Goal: Task Accomplishment & Management: Complete application form

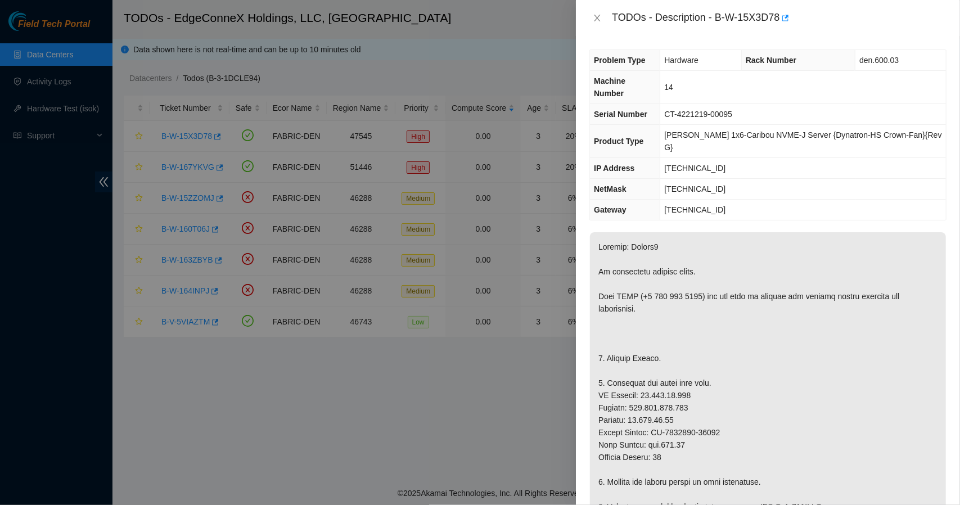
scroll to position [22, 0]
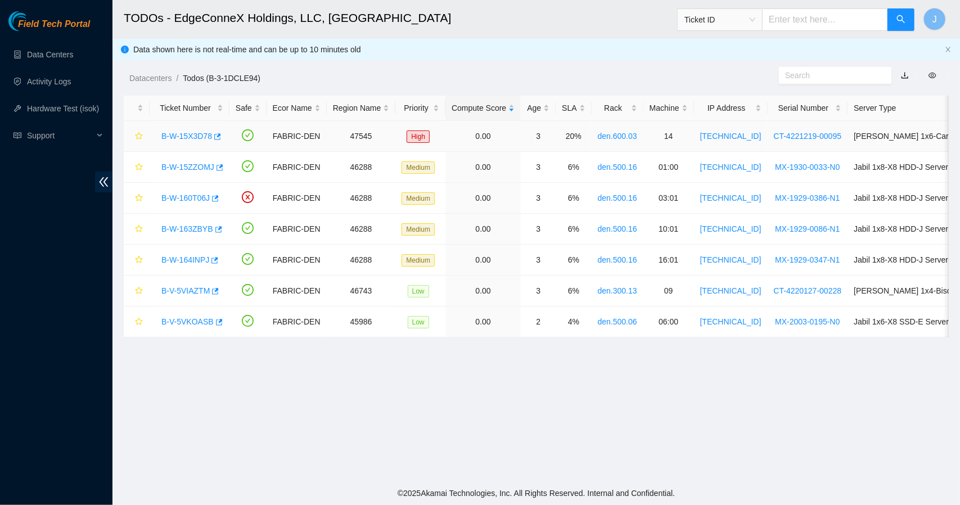
click at [204, 135] on link "B-W-15X3D78" at bounding box center [186, 136] width 51 height 9
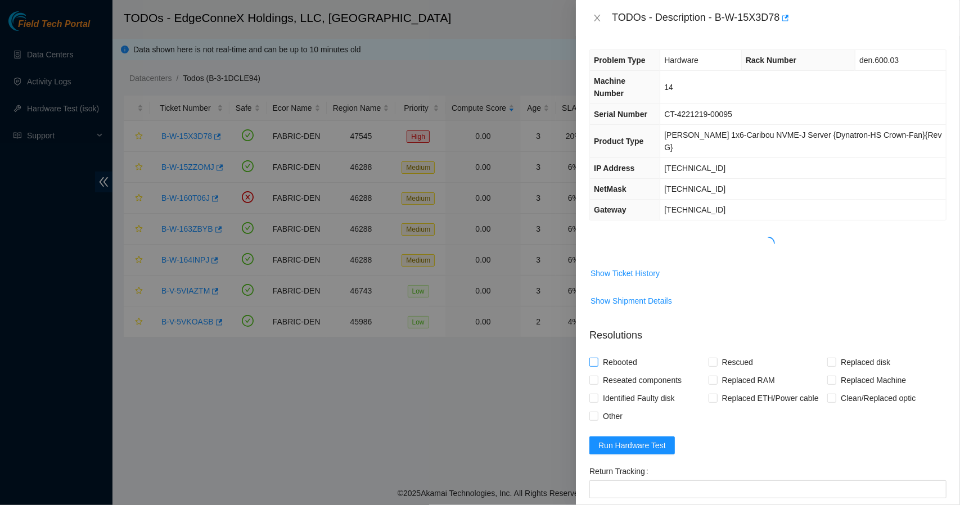
click at [593, 353] on label "Rebooted" at bounding box center [615, 362] width 52 height 18
click at [593, 358] on input "Rebooted" at bounding box center [593, 362] width 8 height 8
checkbox input "true"
click at [717, 353] on span "Rescued" at bounding box center [737, 362] width 40 height 18
click at [716, 358] on input "Rescued" at bounding box center [712, 362] width 8 height 8
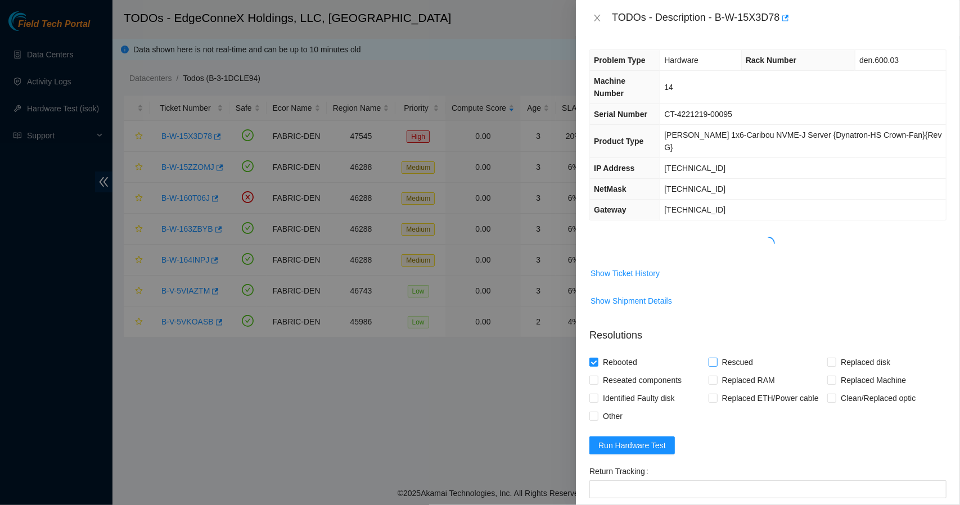
checkbox input "true"
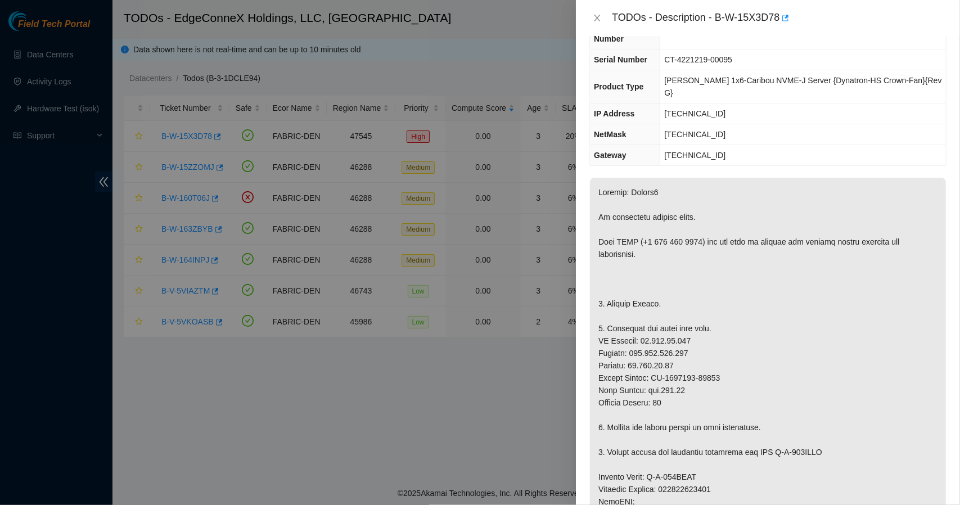
scroll to position [130, 0]
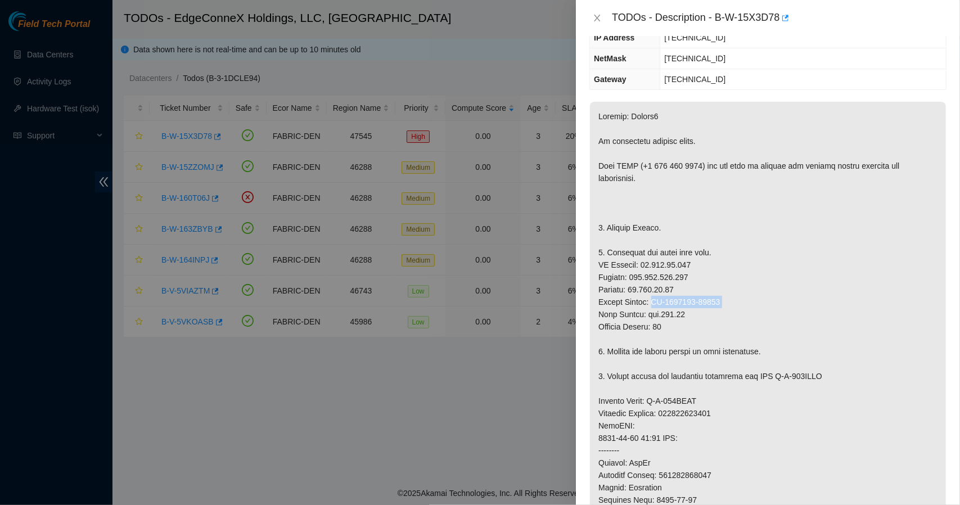
drag, startPoint x: 730, startPoint y: 272, endPoint x: 653, endPoint y: 279, distance: 77.4
click at [653, 279] on p at bounding box center [768, 413] width 356 height 623
copy p "CT-4221216-00095"
drag, startPoint x: 951, startPoint y: 219, endPoint x: 958, endPoint y: 325, distance: 107.1
click at [958, 325] on div "Problem Type Hardware Rack Number den.600.03 Machine Number 14 Serial Number CT…" at bounding box center [768, 270] width 384 height 469
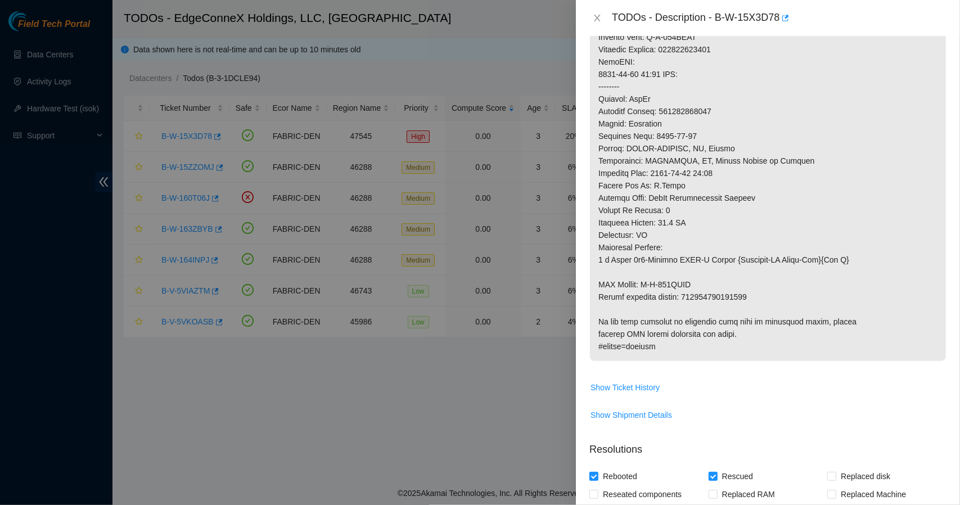
scroll to position [541, 0]
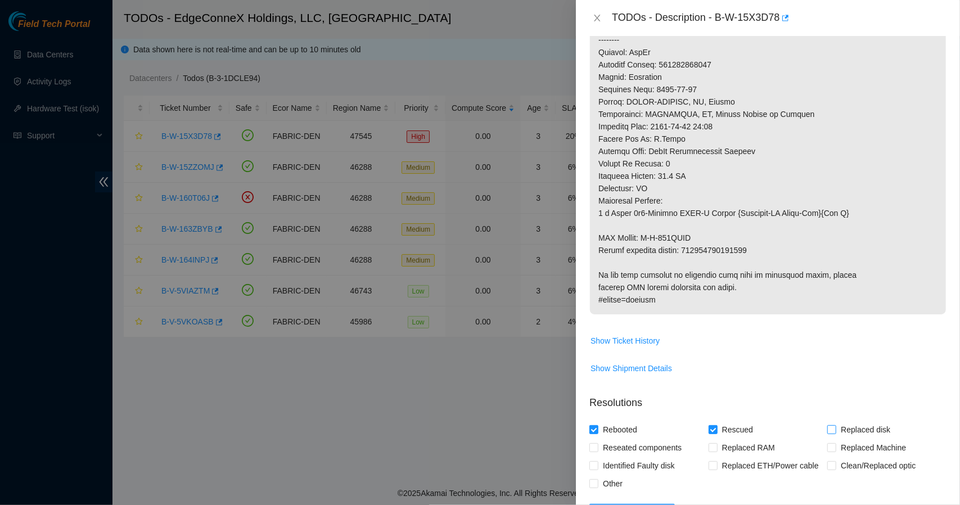
click at [828, 420] on label "Replaced disk" at bounding box center [860, 429] width 67 height 18
click at [828, 425] on input "Replaced disk" at bounding box center [831, 429] width 8 height 8
checkbox input "true"
click at [827, 443] on input "Replaced Machine" at bounding box center [831, 447] width 8 height 8
checkbox input "true"
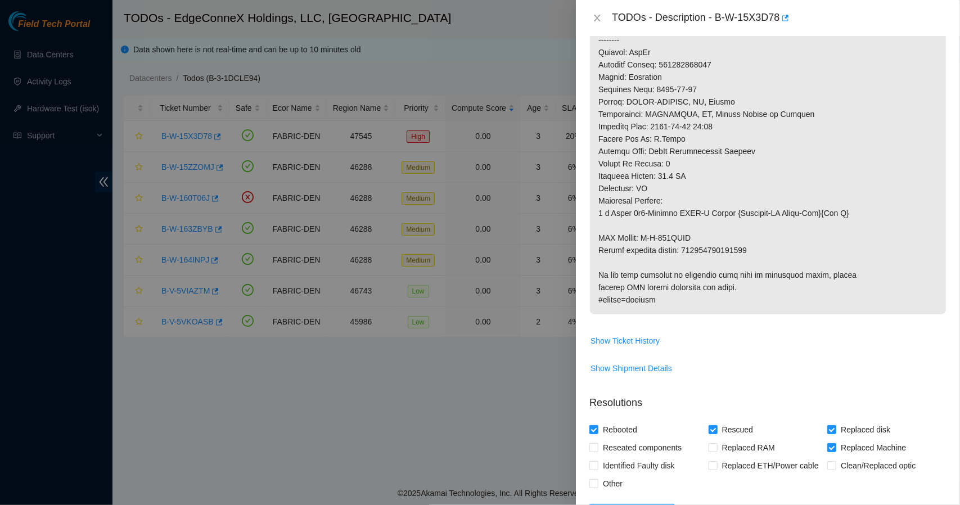
click at [658, 504] on span "Run Hardware Test" at bounding box center [631, 513] width 67 height 12
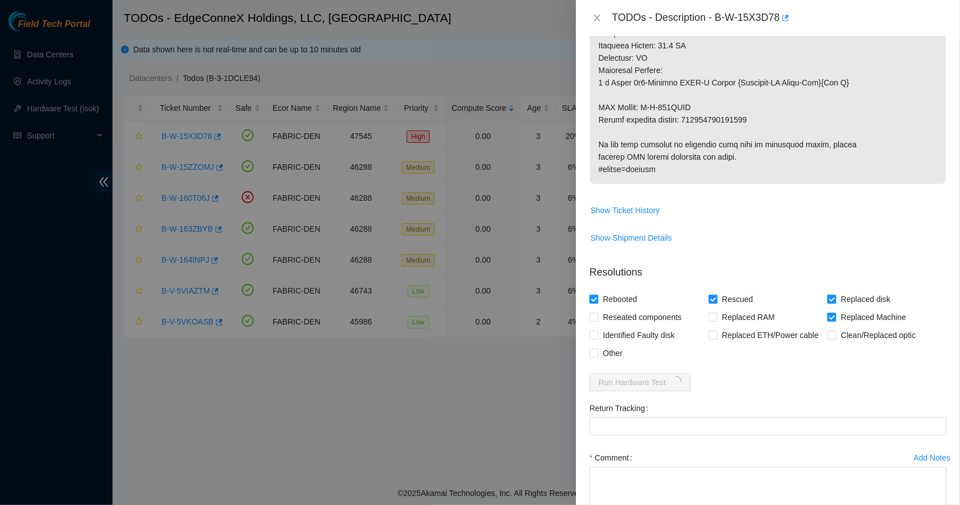
scroll to position [714, 0]
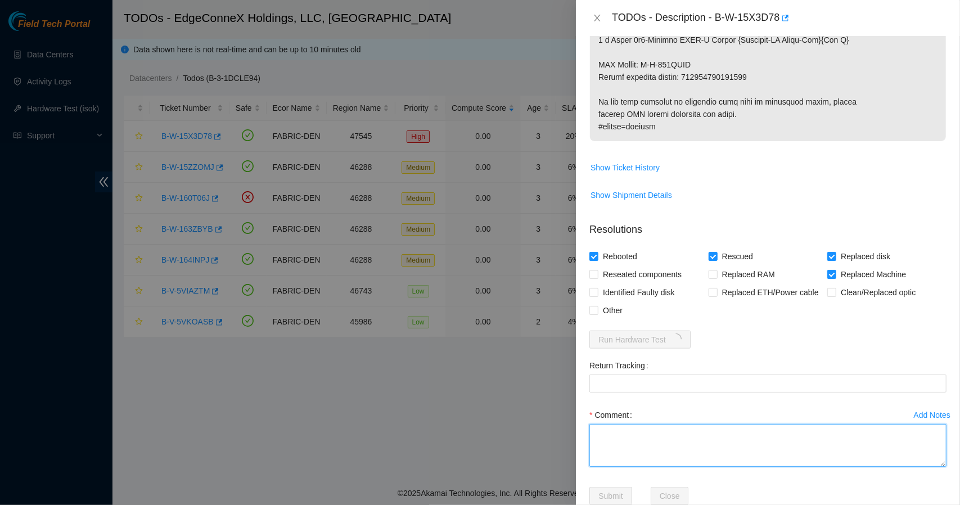
click at [756, 424] on textarea "Comment" at bounding box center [767, 445] width 357 height 43
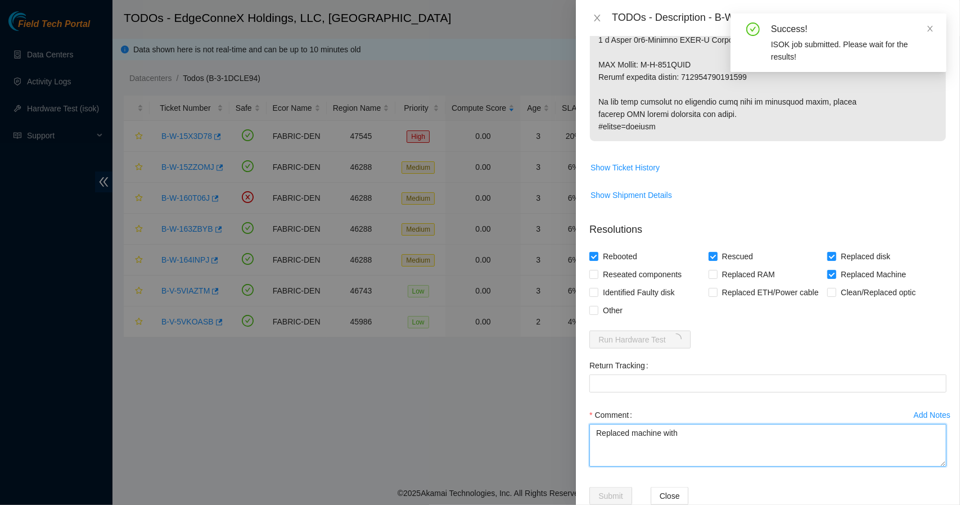
paste textarea "CT-4221216-00095"
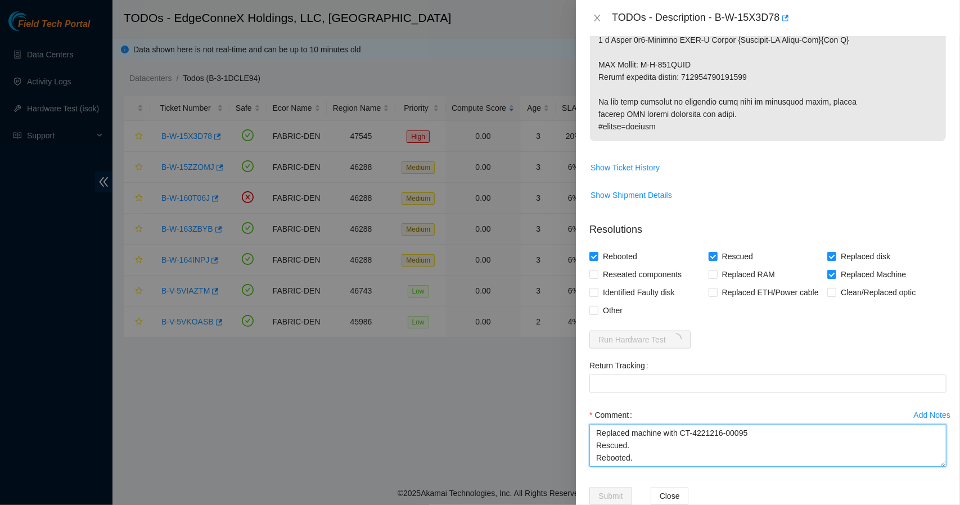
type textarea "Replaced machine with CT-4221216-00095 Rescued. Rebooted."
drag, startPoint x: 753, startPoint y: 50, endPoint x: 684, endPoint y: 52, distance: 69.2
copy p "093642900230134"
click at [643, 374] on Tracking "Return Tracking" at bounding box center [767, 383] width 357 height 18
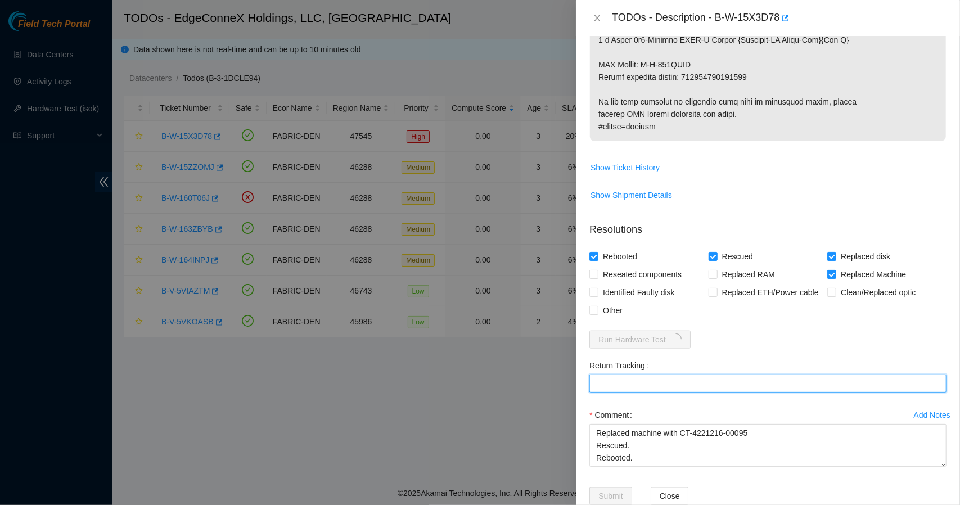
paste Tracking "093642900230134"
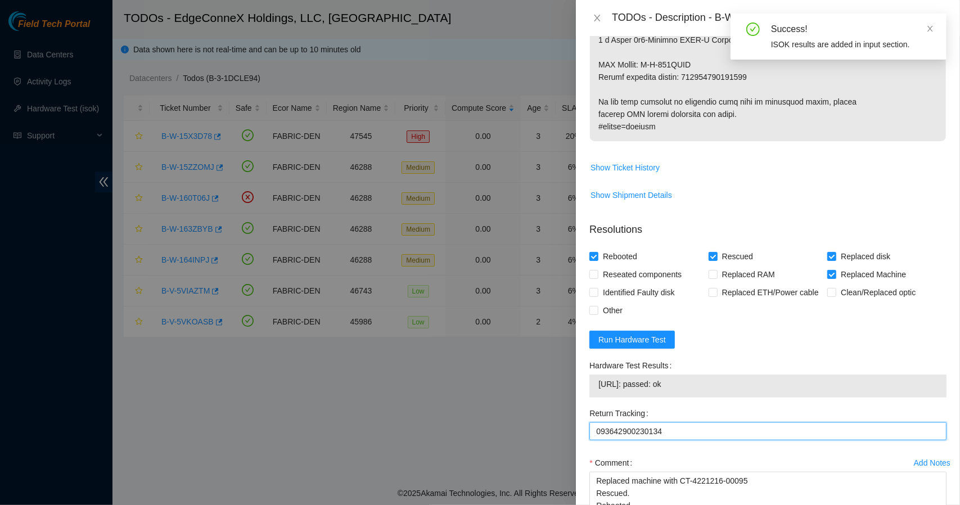
type Tracking "093642900230134"
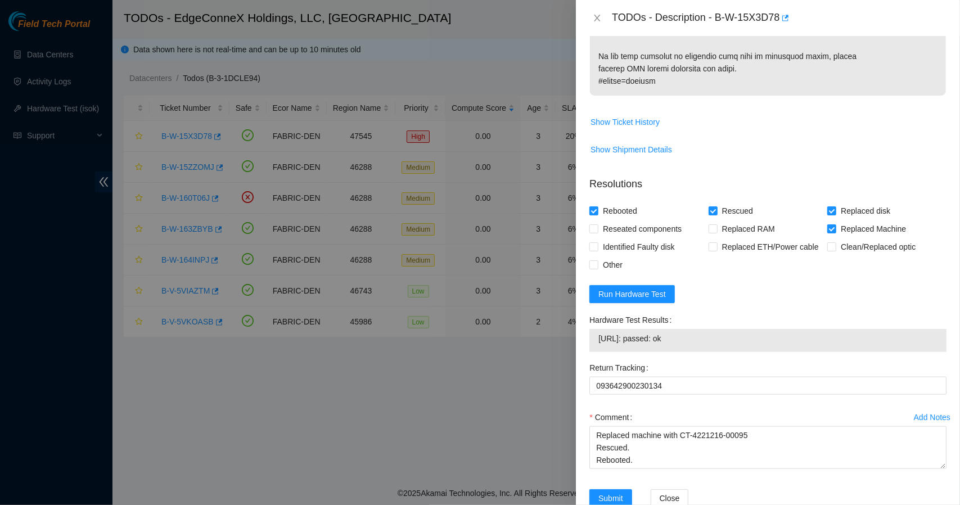
scroll to position [762, 0]
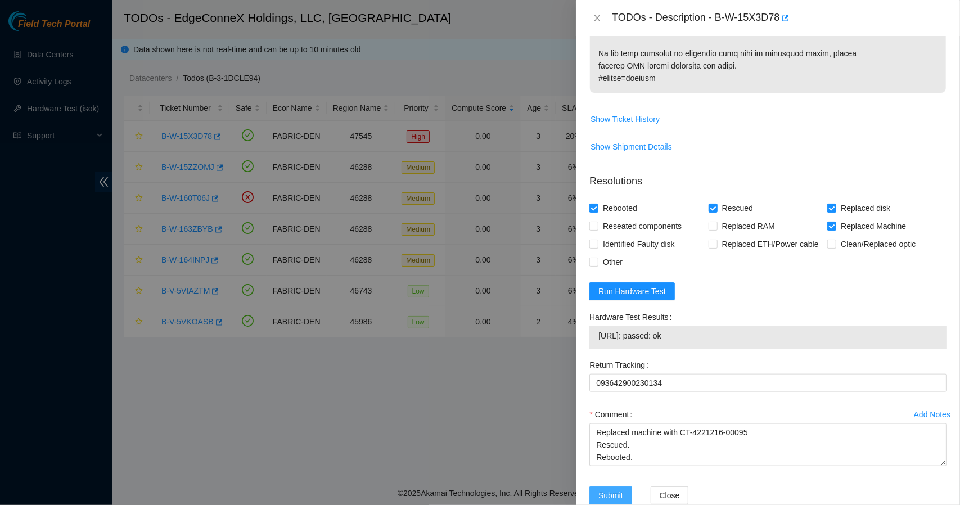
click at [615, 489] on span "Submit" at bounding box center [610, 495] width 25 height 12
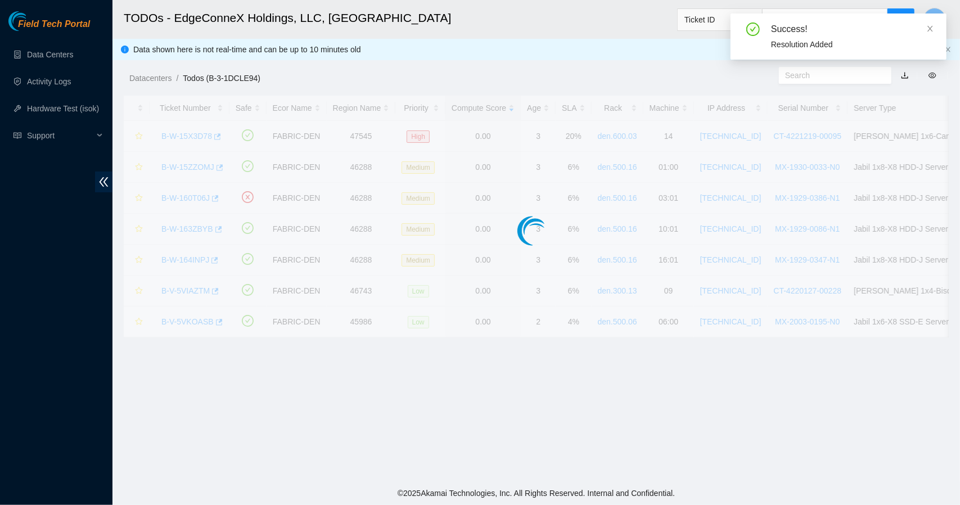
scroll to position [236, 0]
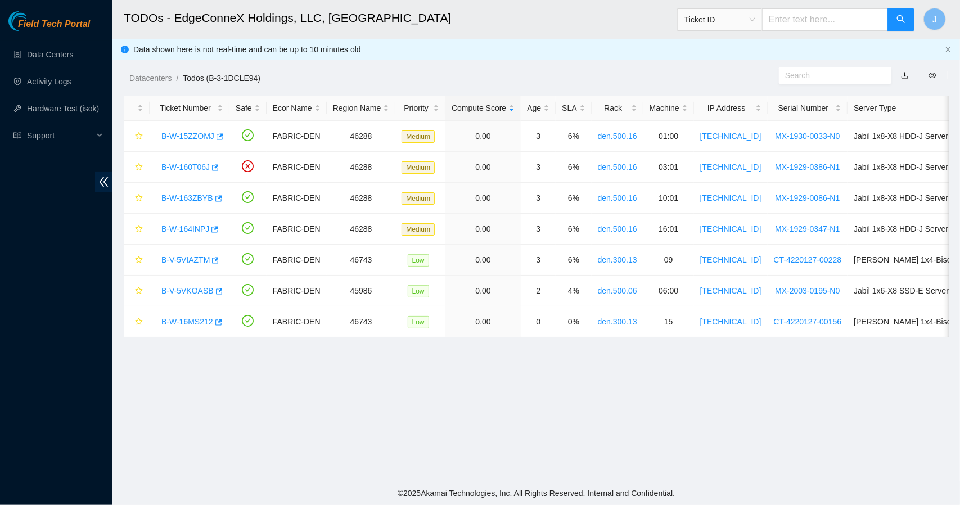
click at [603, 11] on h2 "TODOs - EdgeConneX Holdings, LLC, [GEOGRAPHIC_DATA]" at bounding box center [452, 18] width 656 height 36
drag, startPoint x: 160, startPoint y: 165, endPoint x: 208, endPoint y: 166, distance: 48.3
click at [208, 166] on div "B-W-160T06J" at bounding box center [189, 167] width 67 height 18
copy tr "B-W-160T06J"
click at [461, 12] on h2 "TODOs - EdgeConneX Holdings, LLC, [GEOGRAPHIC_DATA]" at bounding box center [452, 18] width 656 height 36
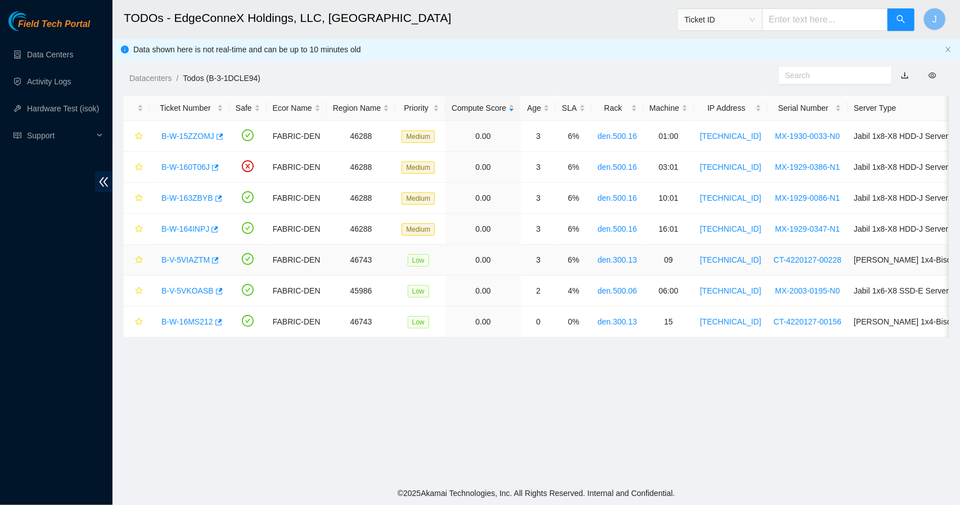
click at [192, 263] on link "B-V-5VIAZTM" at bounding box center [185, 259] width 48 height 9
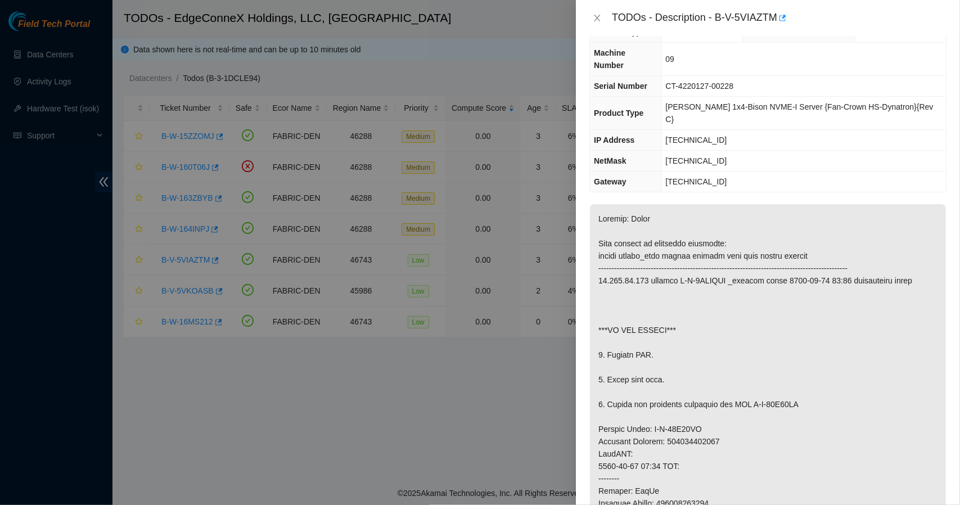
scroll to position [0, 0]
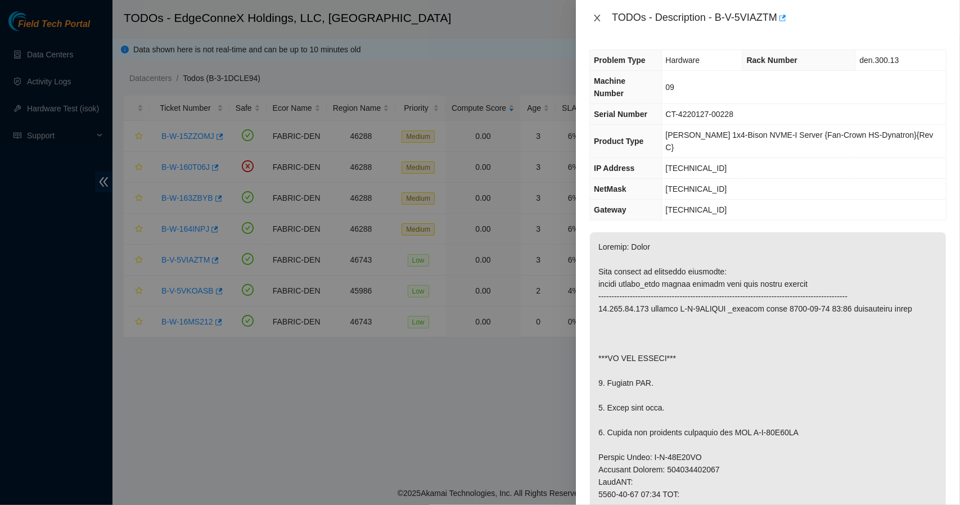
click at [595, 19] on icon "close" at bounding box center [597, 17] width 9 height 9
